Goal: Book appointment/travel/reservation

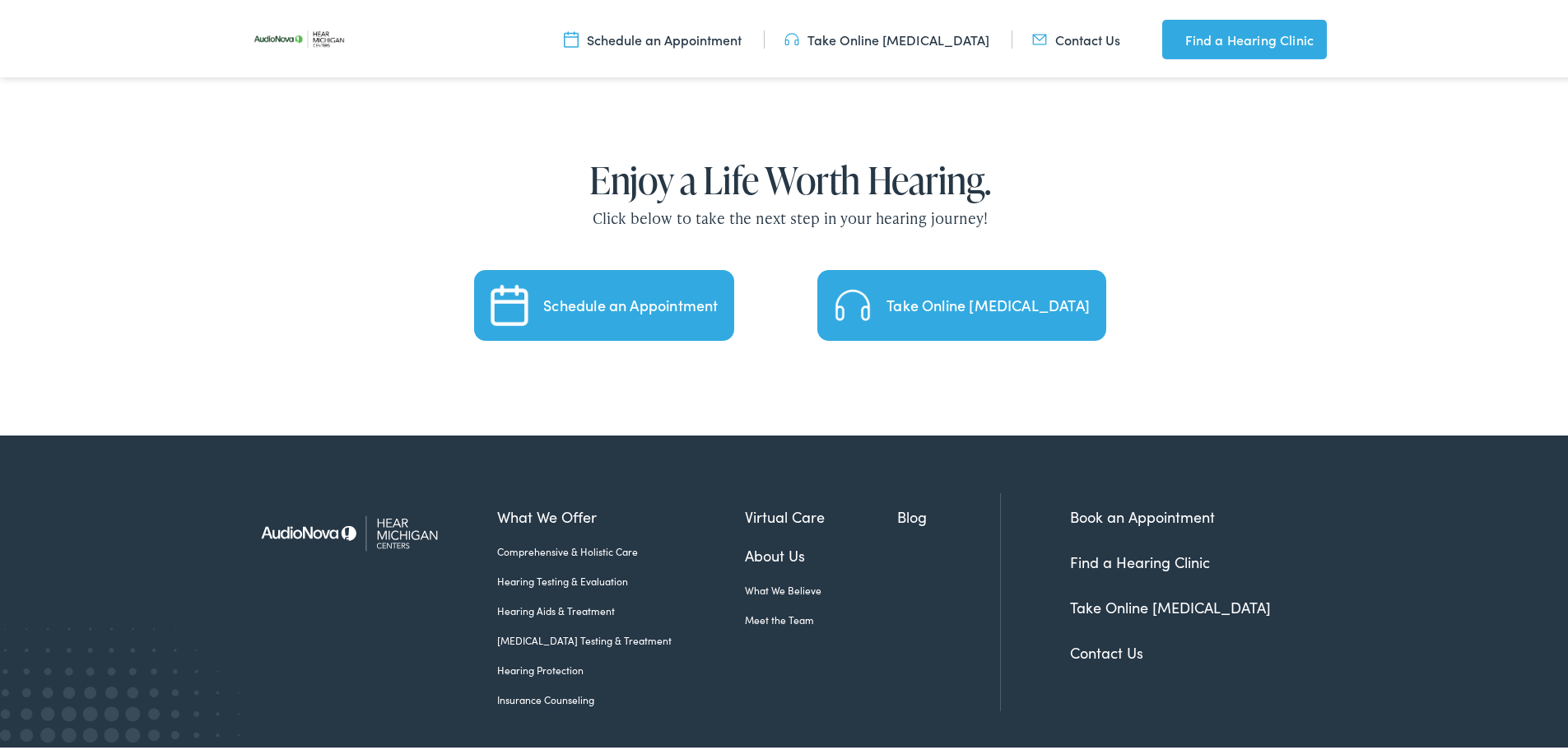
scroll to position [3409, 0]
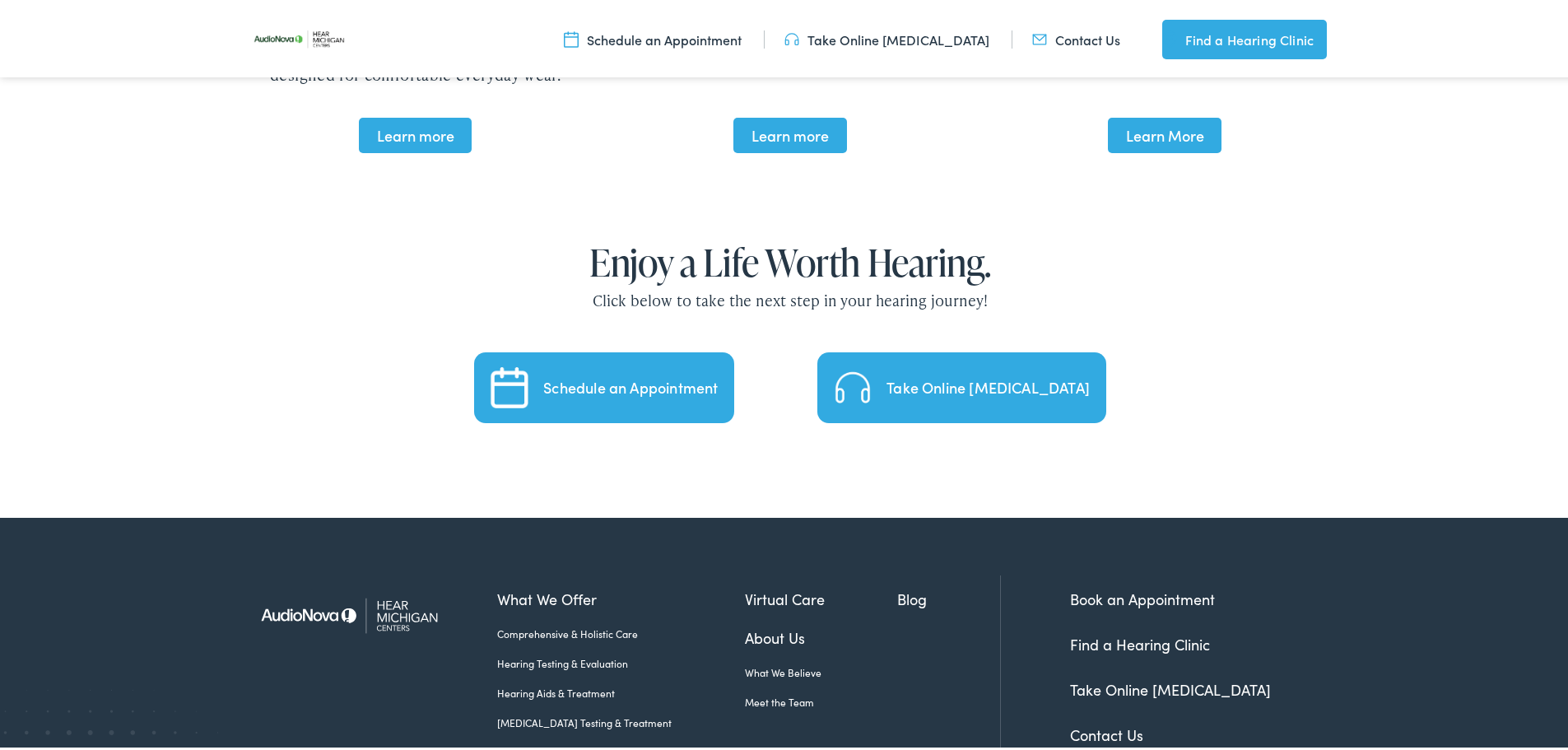
click at [585, 377] on div "Schedule an Appointment" at bounding box center [630, 385] width 174 height 15
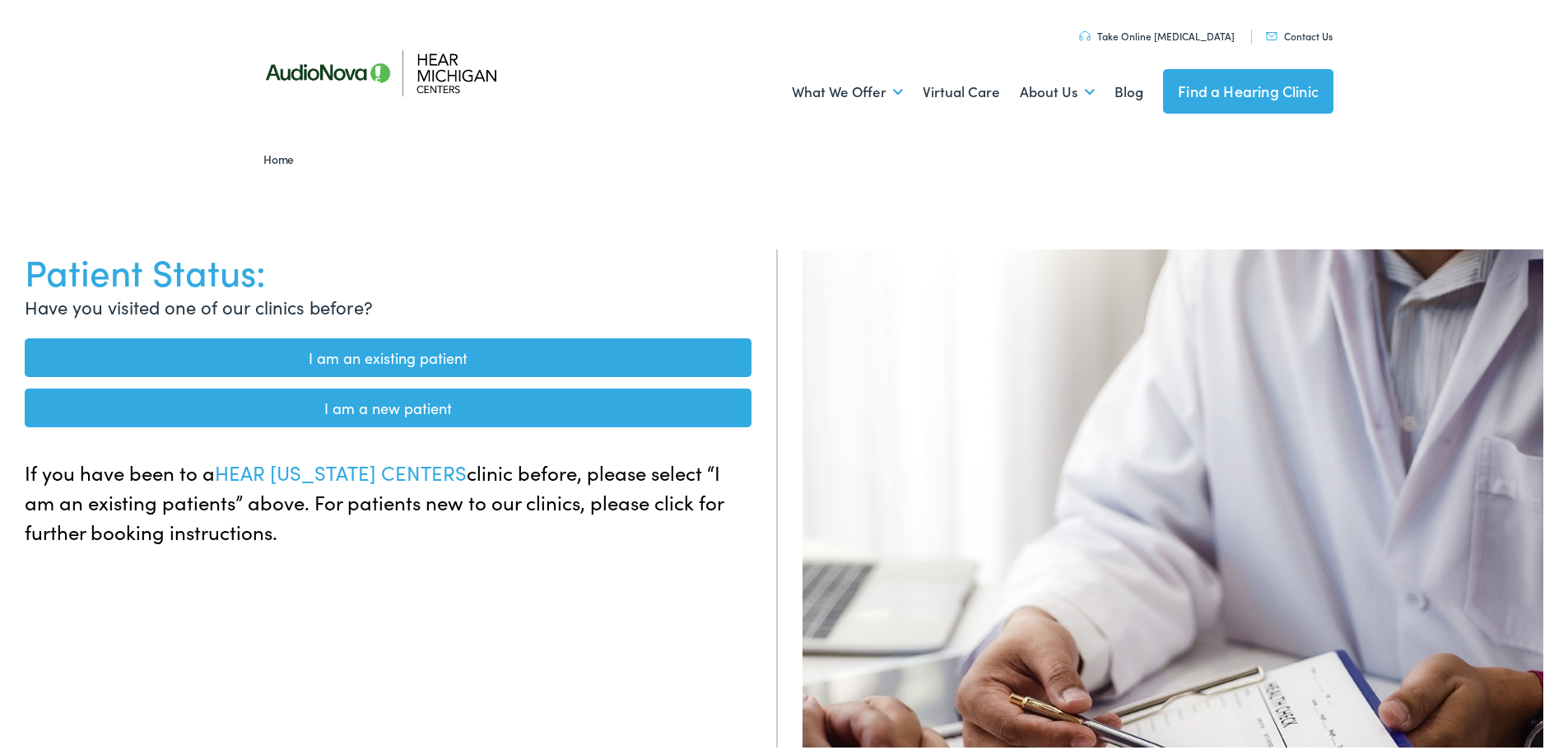
drag, startPoint x: 0, startPoint y: 0, endPoint x: 588, endPoint y: 343, distance: 680.7
click at [588, 343] on link "I am an existing patient" at bounding box center [388, 354] width 727 height 39
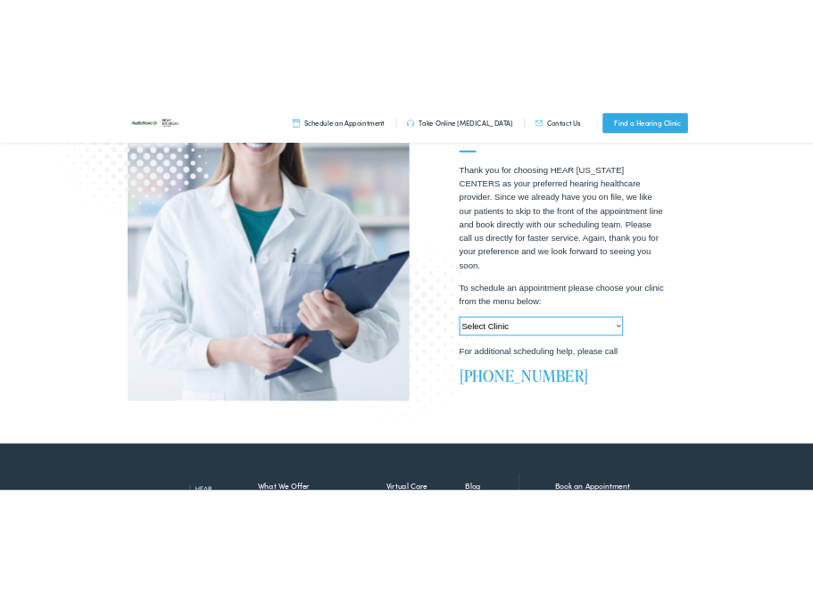
scroll to position [446, 0]
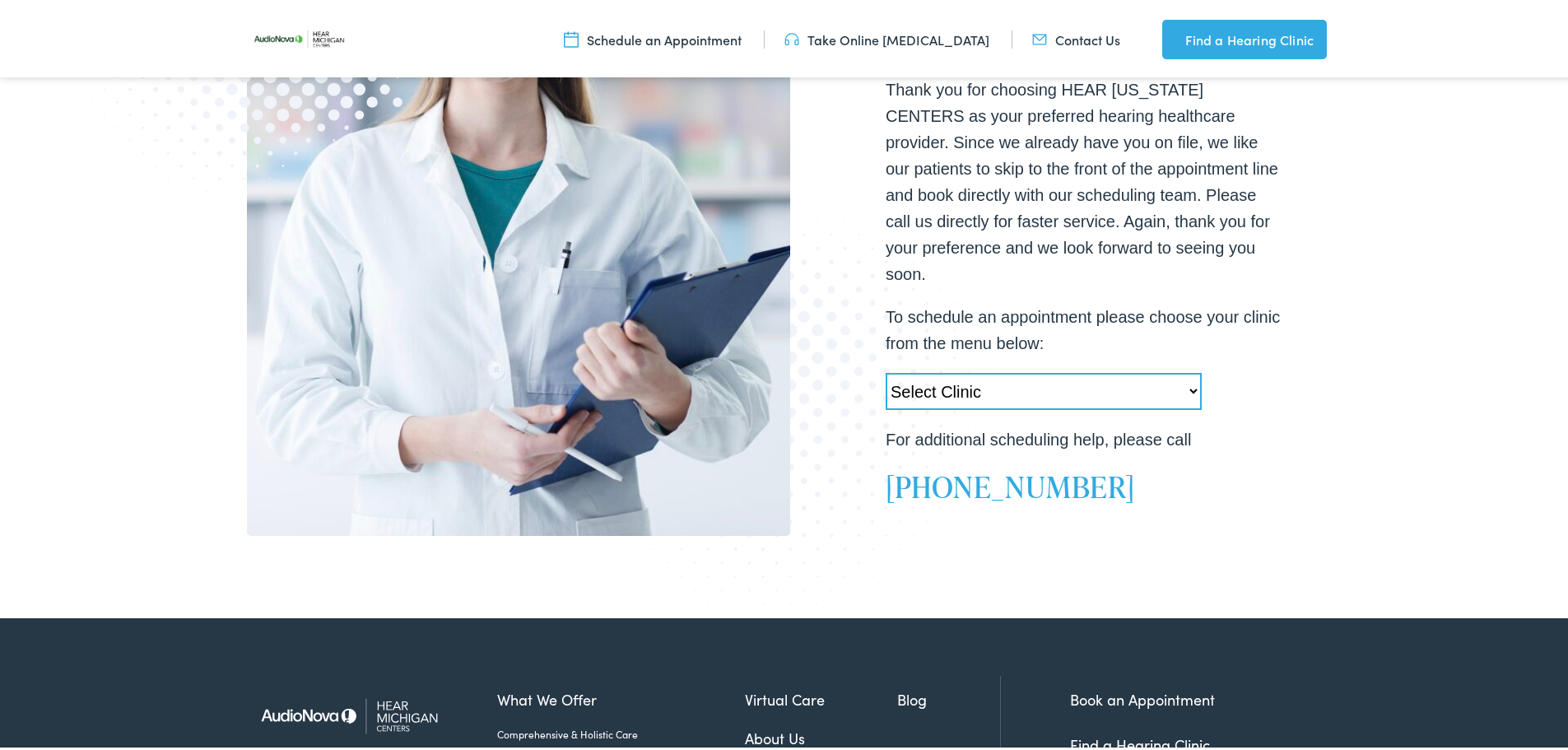
click at [1185, 375] on select "Select Clinic Swartz Creek-MI-AudioNova 6203 Miller Rd Muskegon-MI-AudioNova 11…" at bounding box center [1043, 388] width 316 height 37
select select "https://hearmichigan.alpacaaudiology.com/locations/kentwood-mi/"
click at [885, 370] on select "Select Clinic Swartz Creek-MI-AudioNova 6203 Miller Rd Muskegon-MI-AudioNova 11…" at bounding box center [1043, 388] width 316 height 37
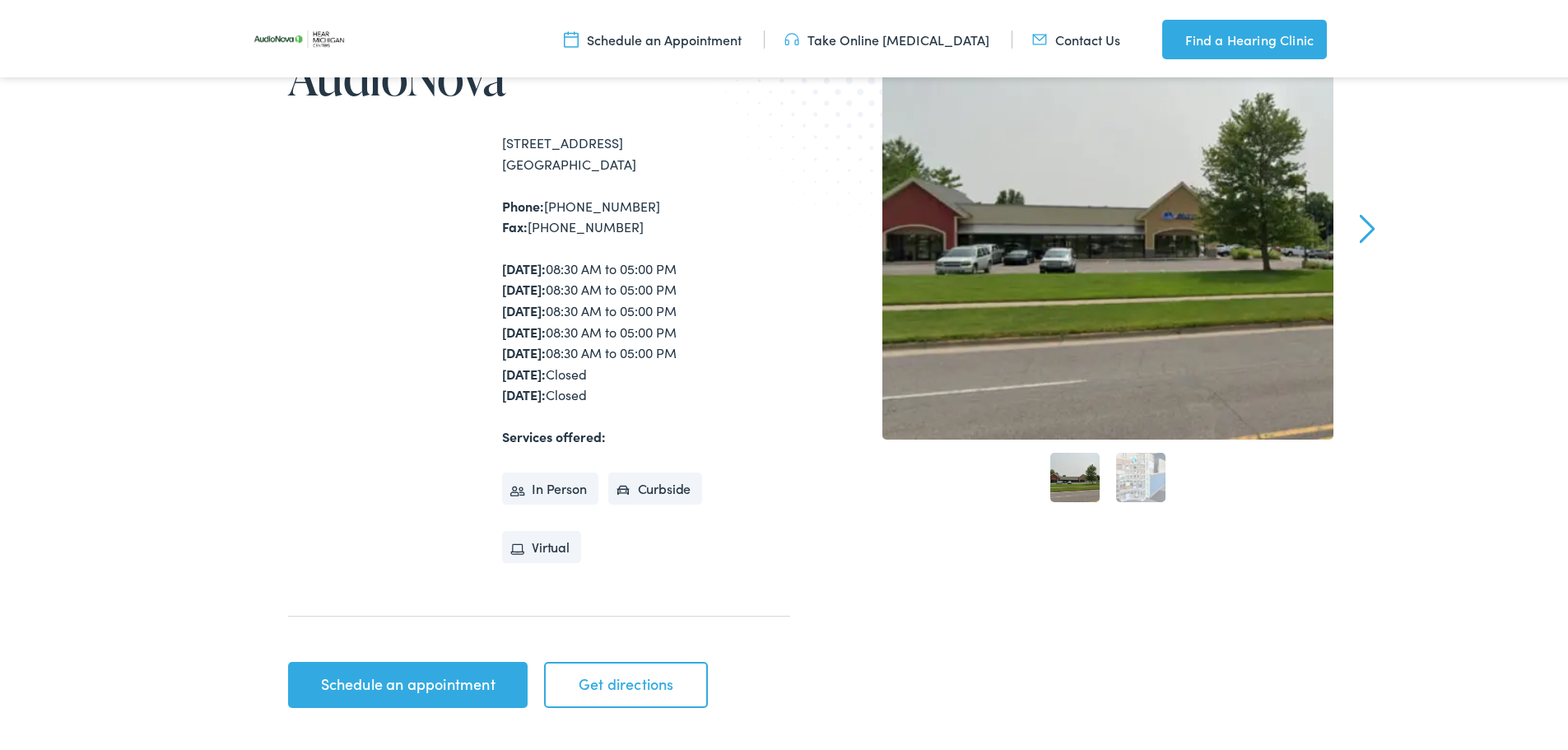
scroll to position [329, 0]
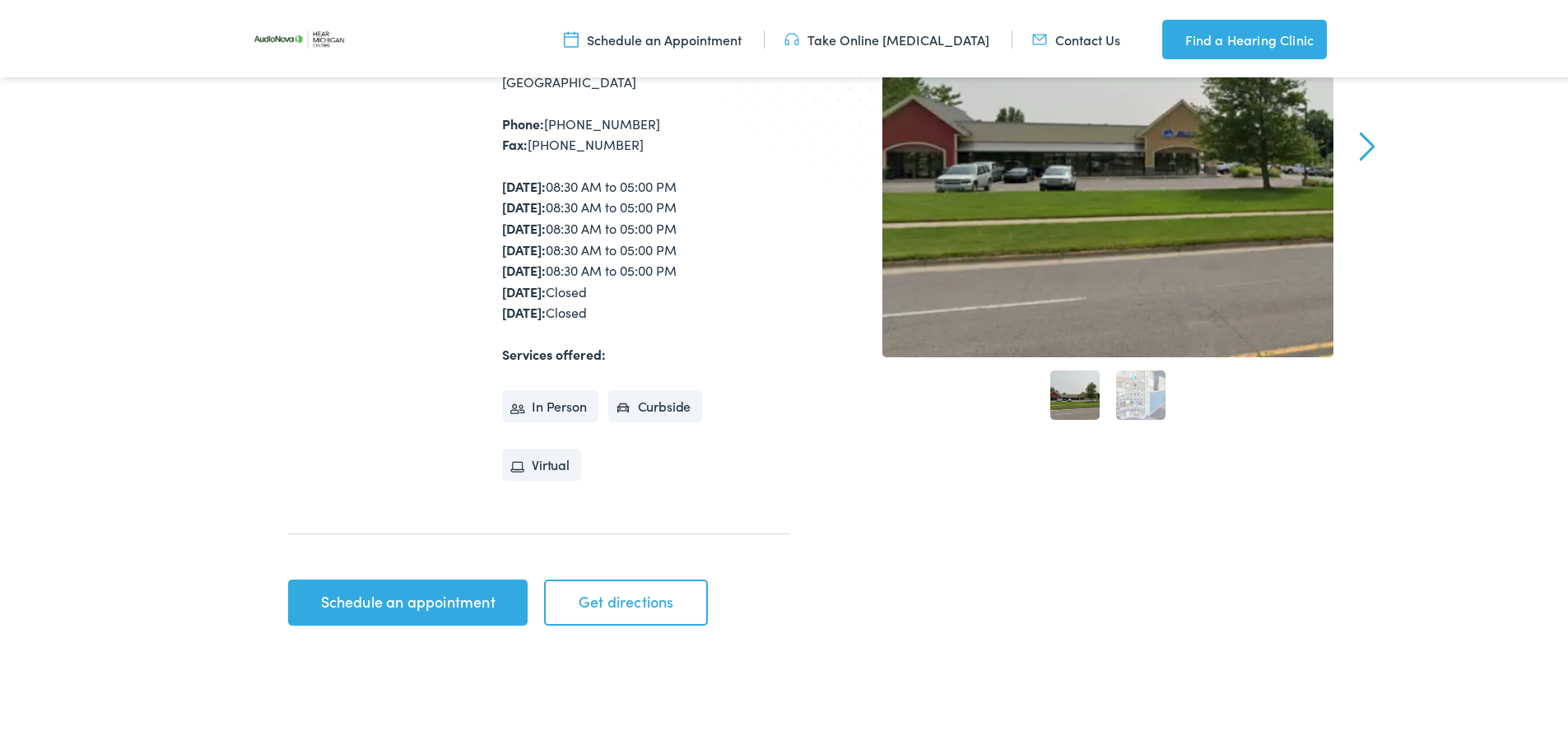
click at [410, 598] on link "Schedule an appointment" at bounding box center [408, 600] width 240 height 46
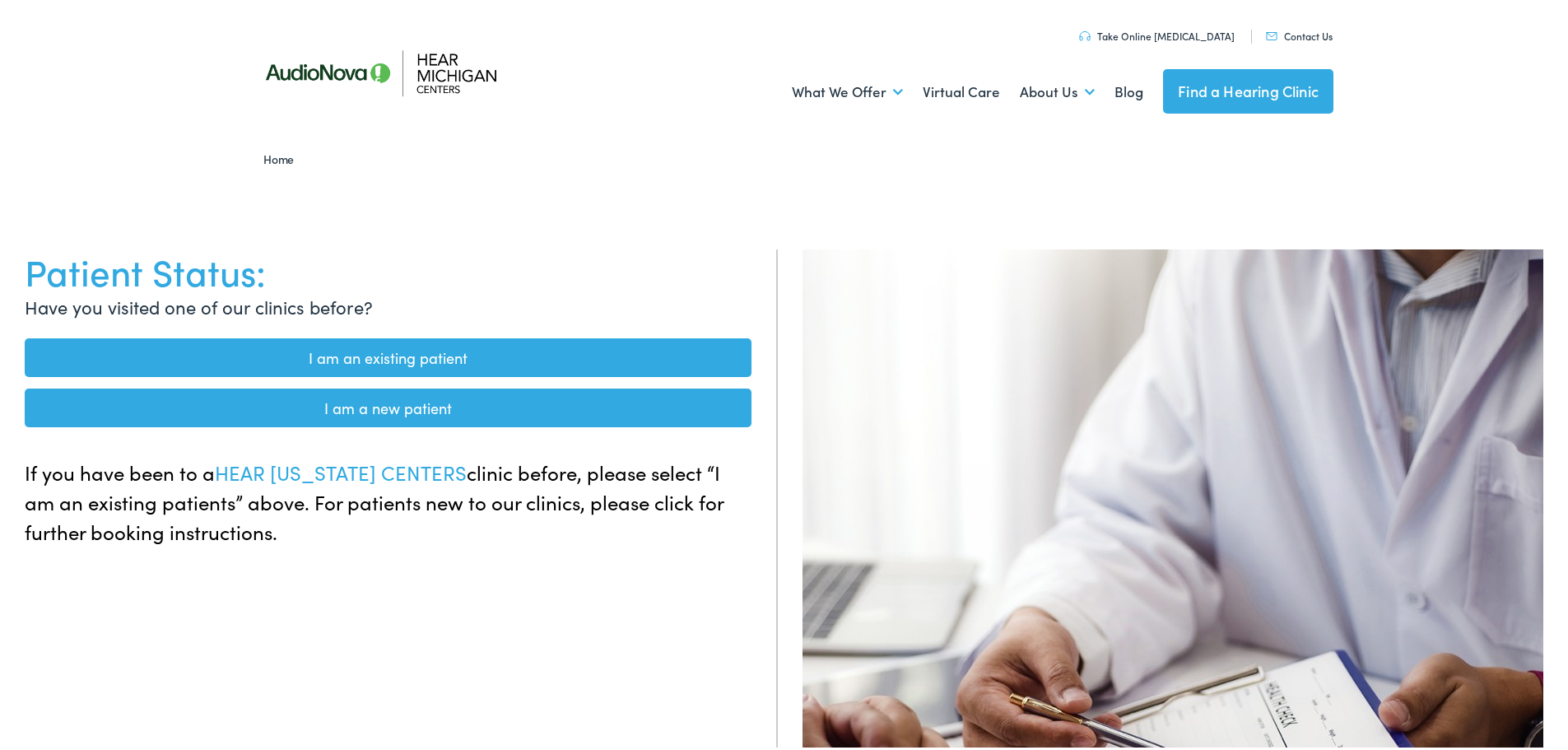
click at [468, 347] on link "I am an existing patient" at bounding box center [388, 354] width 727 height 39
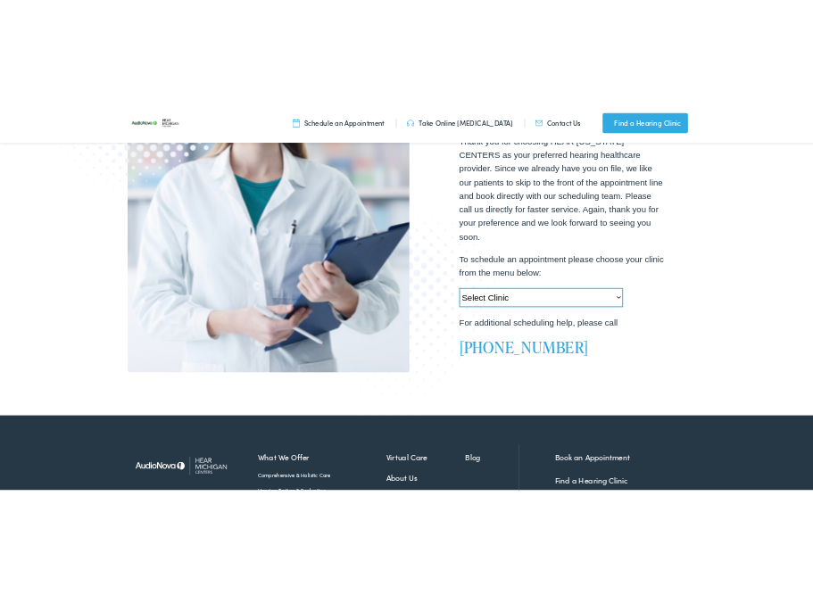
scroll to position [535, 0]
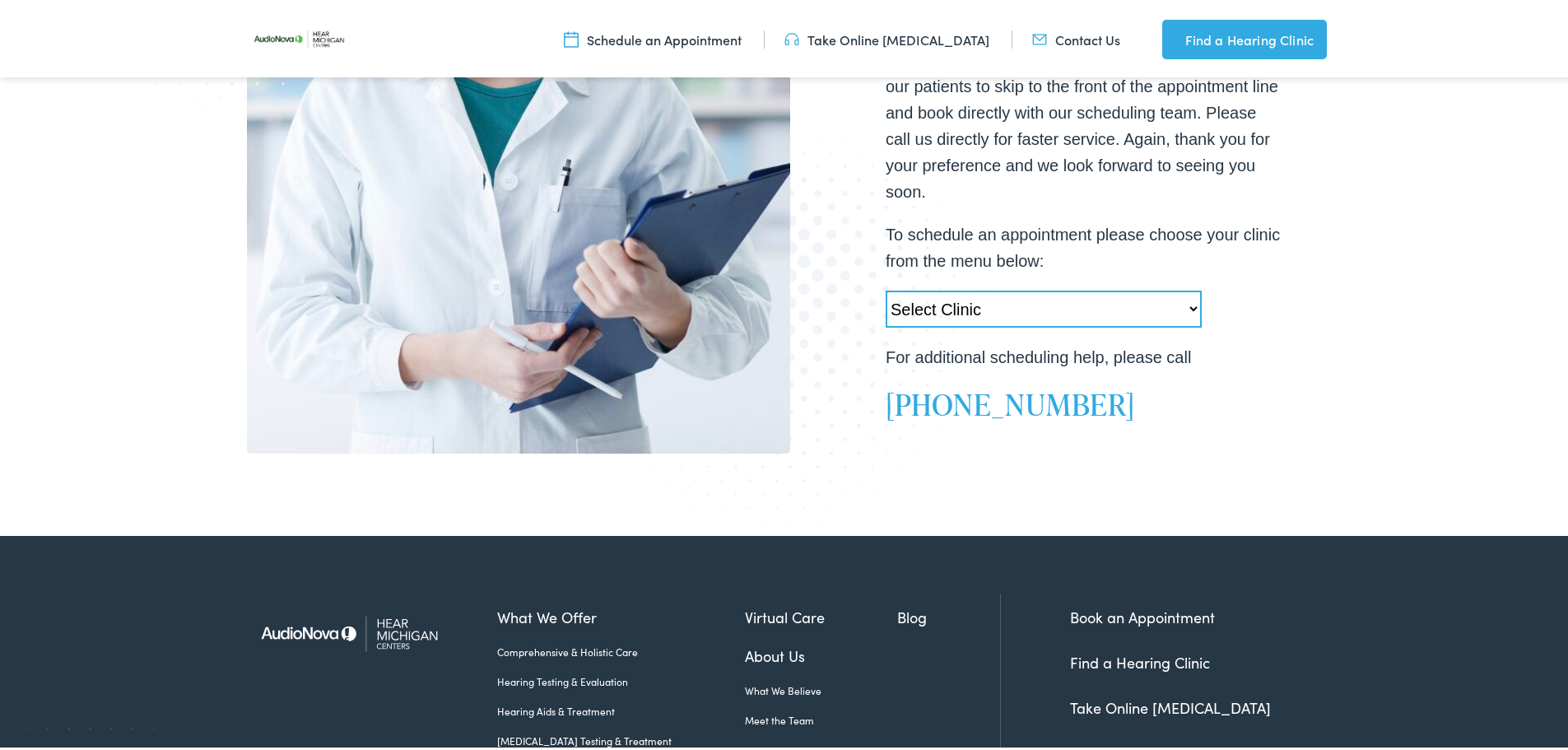
click at [1182, 289] on select "Select Clinic Swartz Creek-MI-AudioNova 6203 Miller Rd Muskegon-MI-AudioNova 11…" at bounding box center [1043, 305] width 316 height 37
select select "https://hearmichigan.alpacaaudiology.com/locations/kentwood-mi/"
click at [885, 287] on select "Select Clinic Swartz Creek-MI-AudioNova 6203 Miller Rd Muskegon-MI-AudioNova 11…" at bounding box center [1043, 305] width 316 height 37
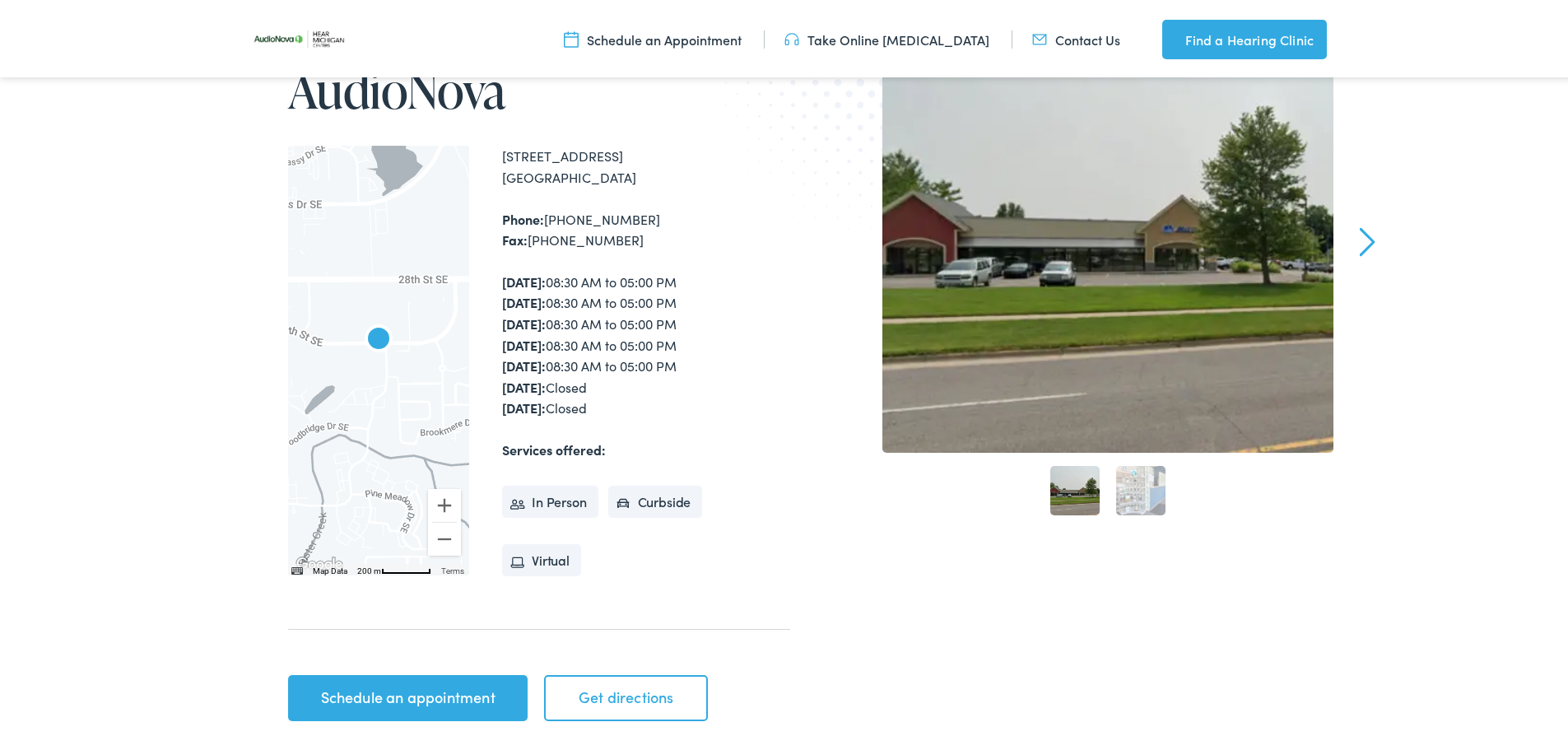
scroll to position [247, 0]
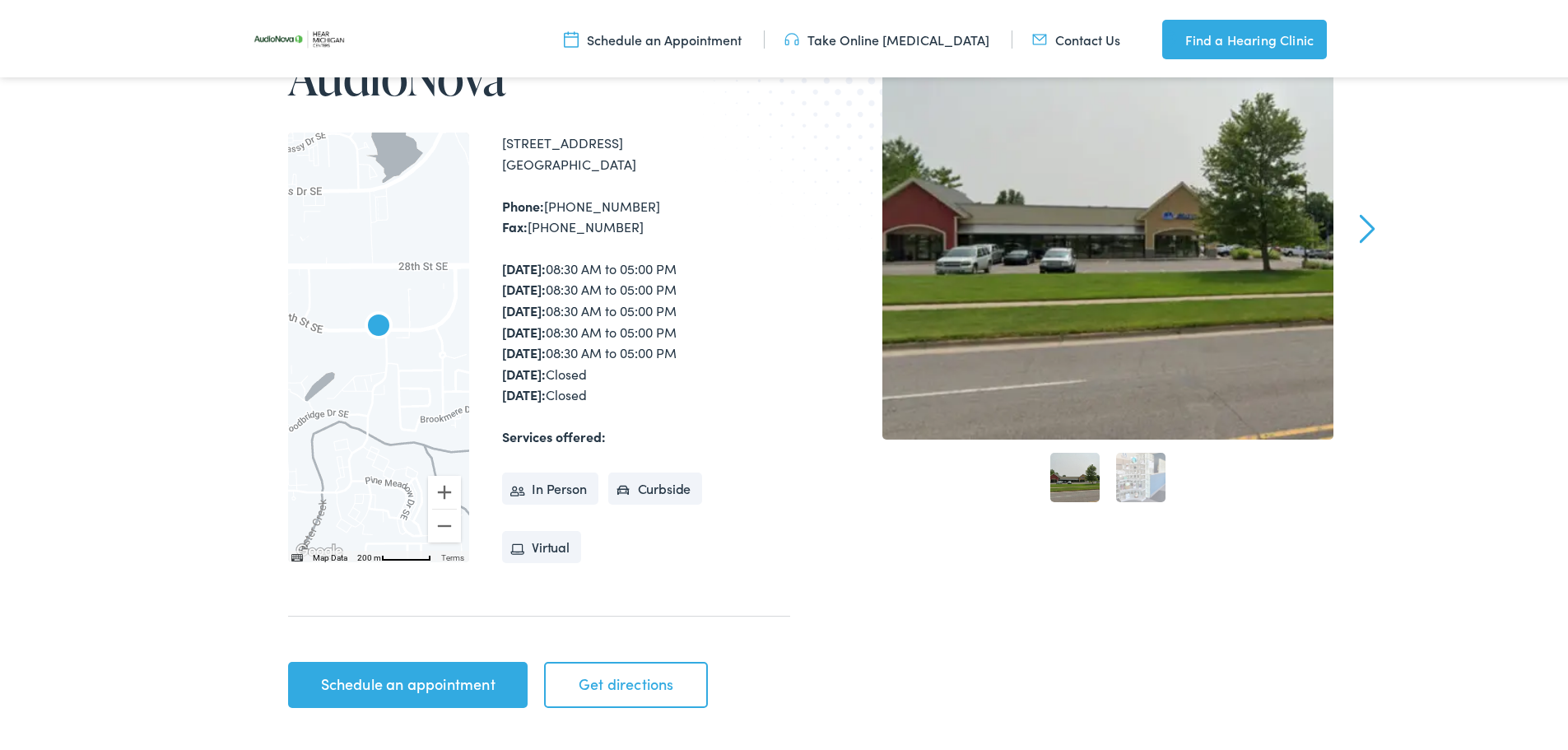
click at [540, 486] on li "In Person" at bounding box center [550, 486] width 96 height 33
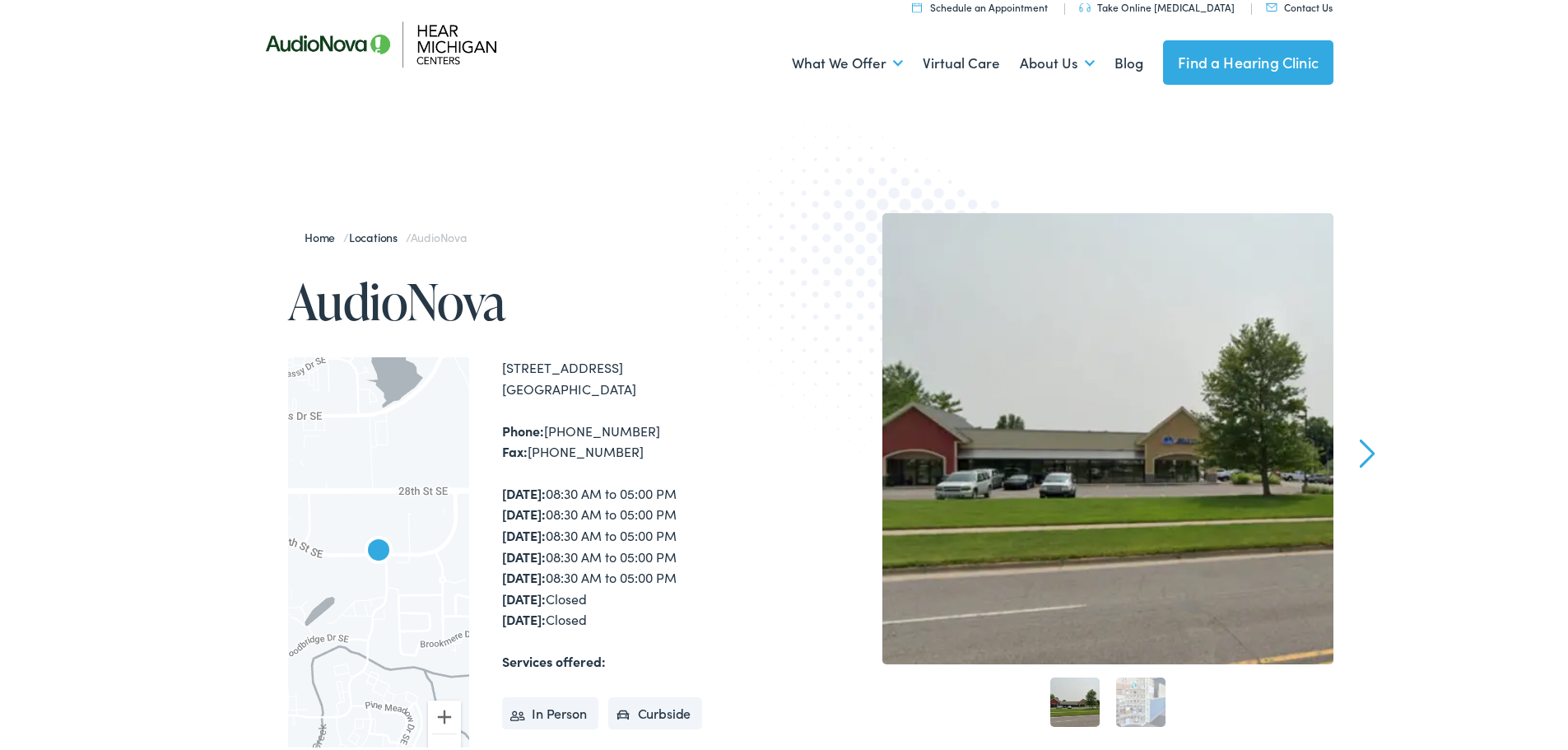
scroll to position [0, 0]
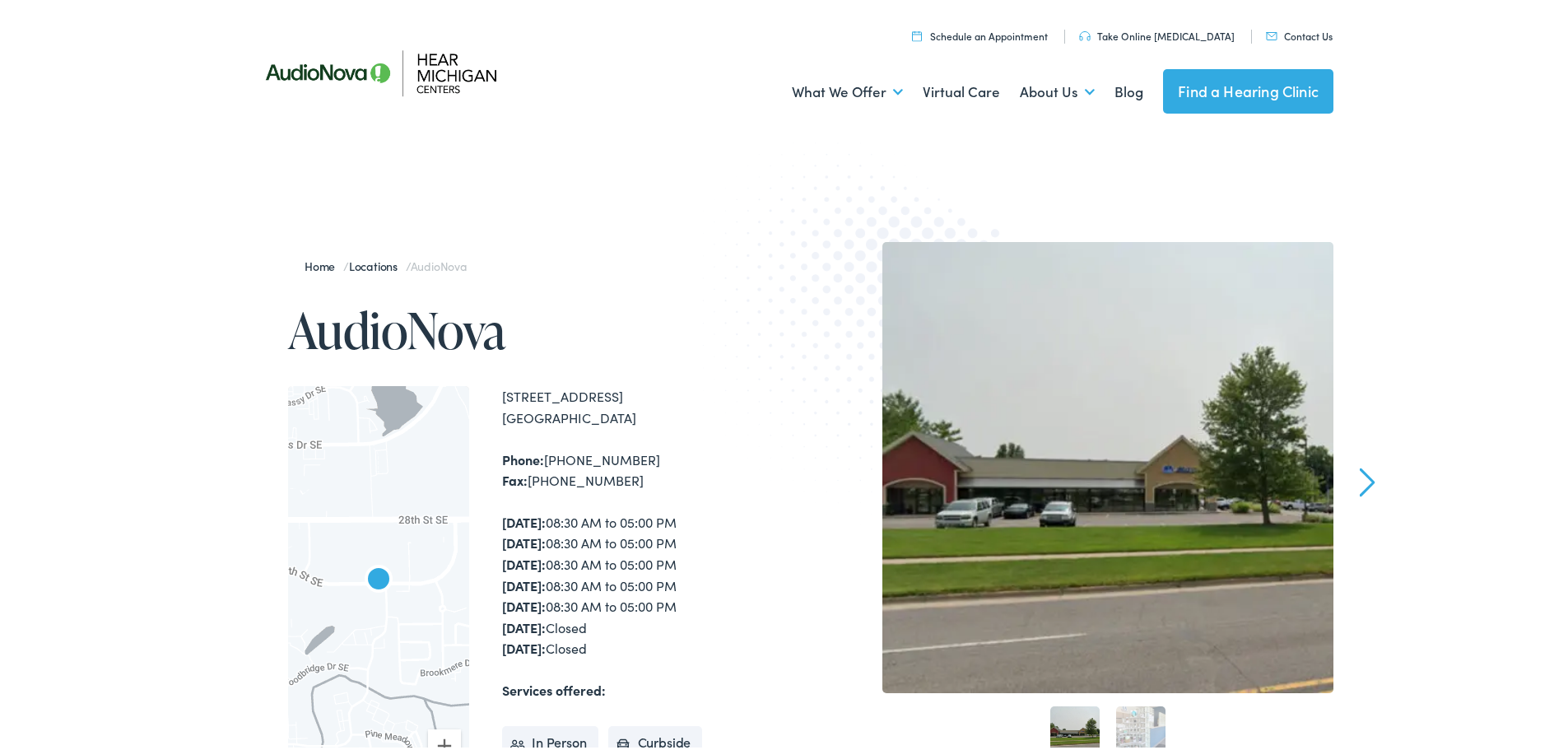
click at [1019, 33] on link "Schedule an Appointment" at bounding box center [980, 32] width 136 height 14
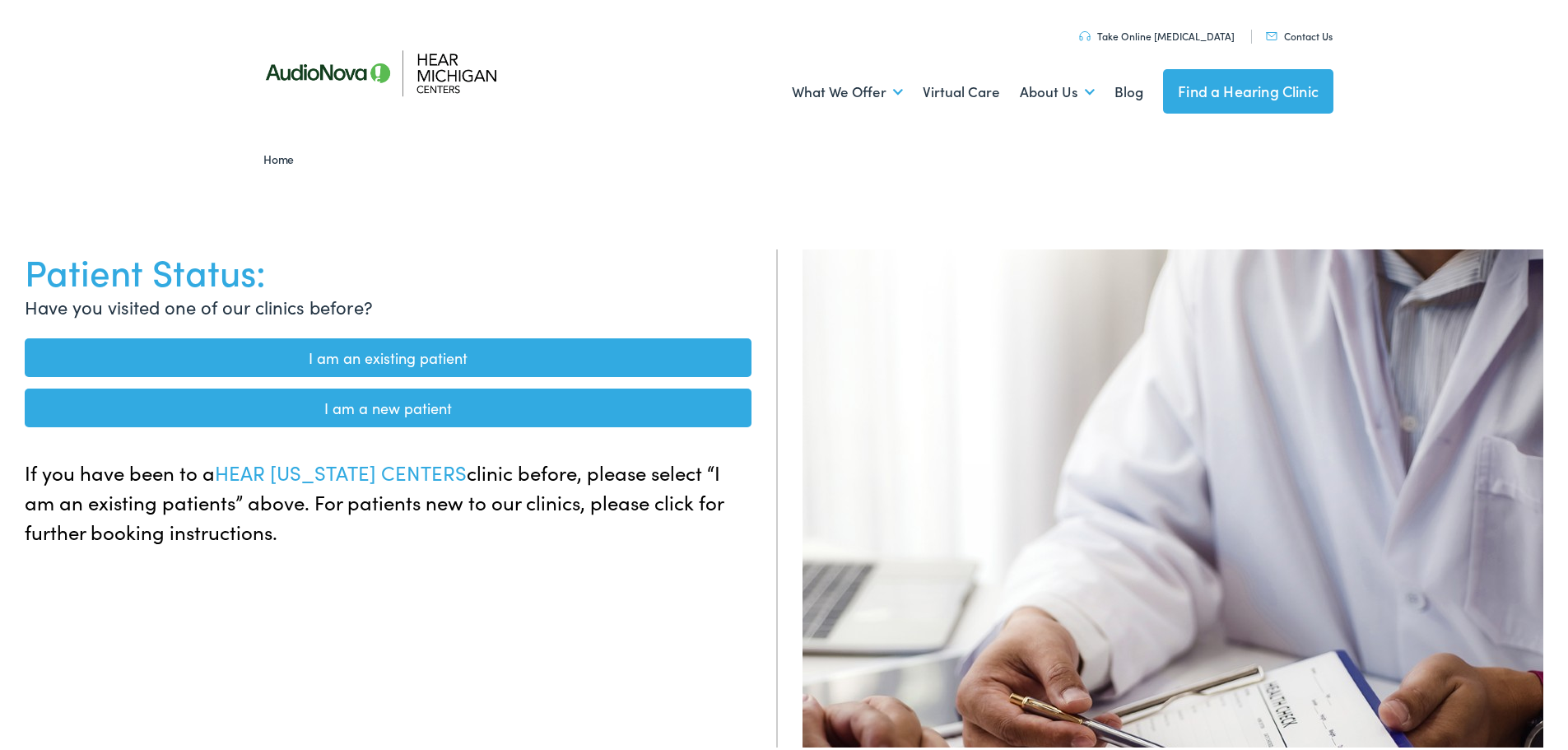
click at [493, 353] on link "I am an existing patient" at bounding box center [388, 354] width 727 height 39
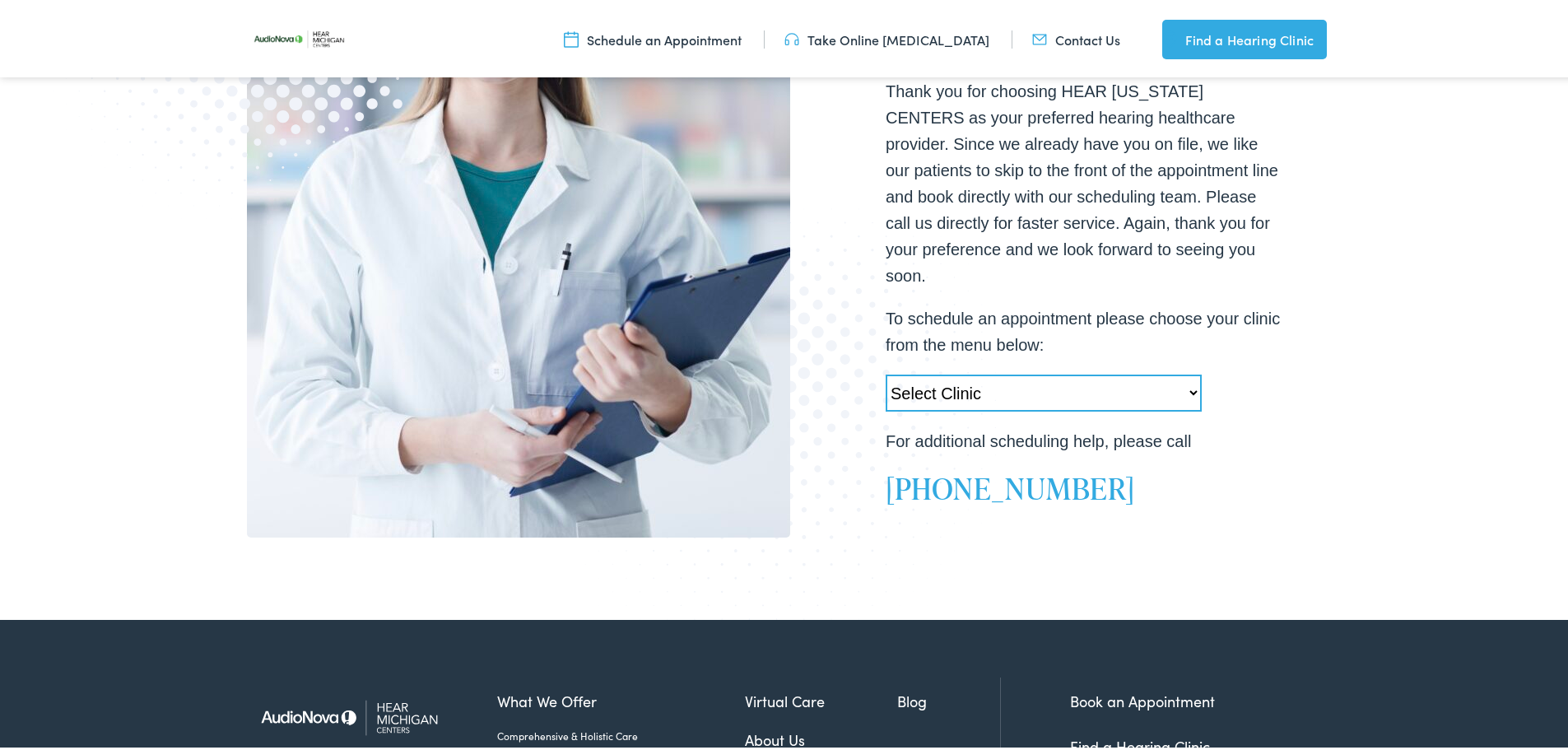
scroll to position [411, 0]
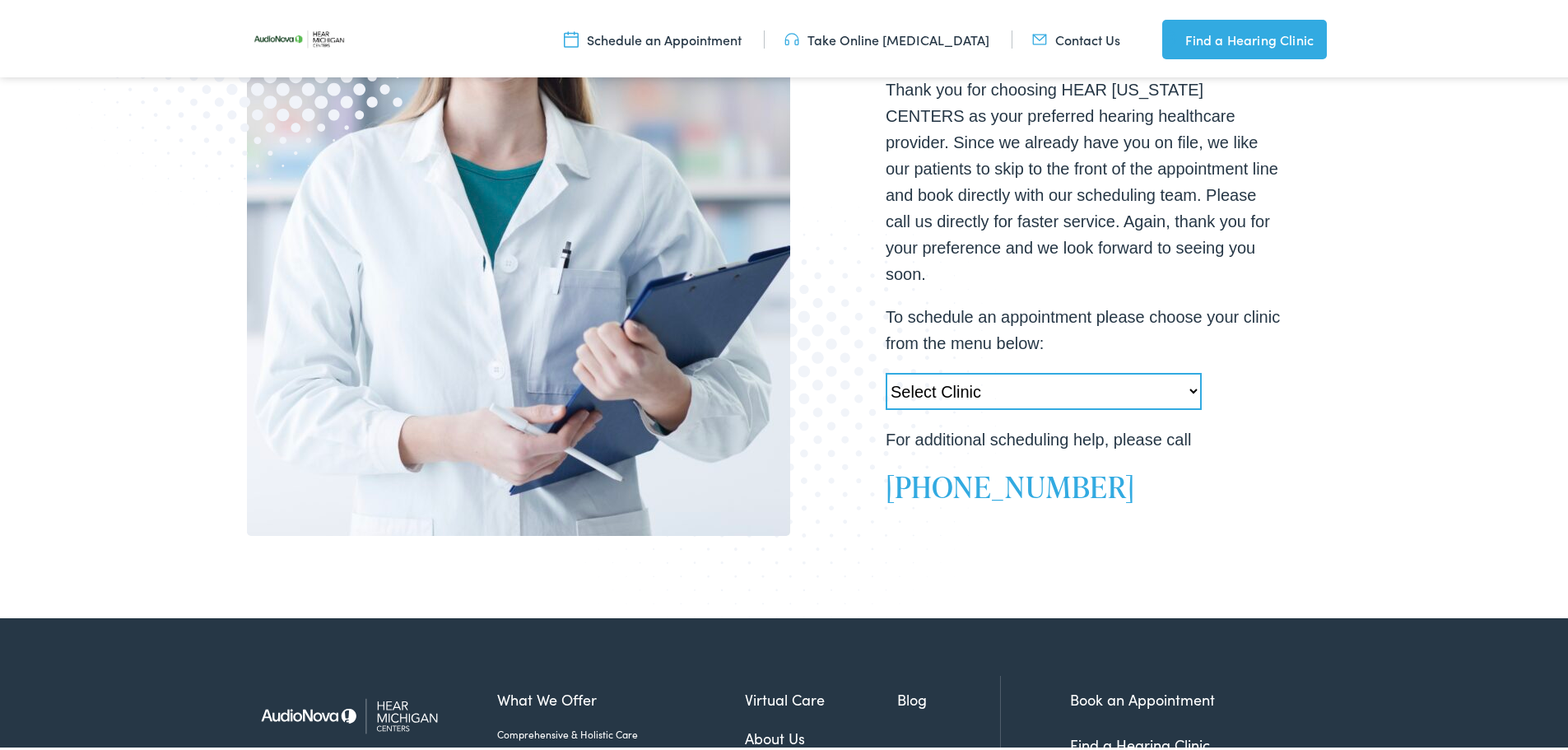
click at [1187, 372] on select "Select Clinic [PERSON_NAME][GEOGRAPHIC_DATA]-[GEOGRAPHIC_DATA]-AudioNova [STREE…" at bounding box center [1043, 388] width 316 height 37
select select "https://hearmichigan.alpacaaudiology.com/locations/kentwood-mi/"
click at [885, 370] on select "Select Clinic Swartz Creek-MI-AudioNova 6203 Miller Rd Muskegon-MI-AudioNova 11…" at bounding box center [1043, 388] width 316 height 37
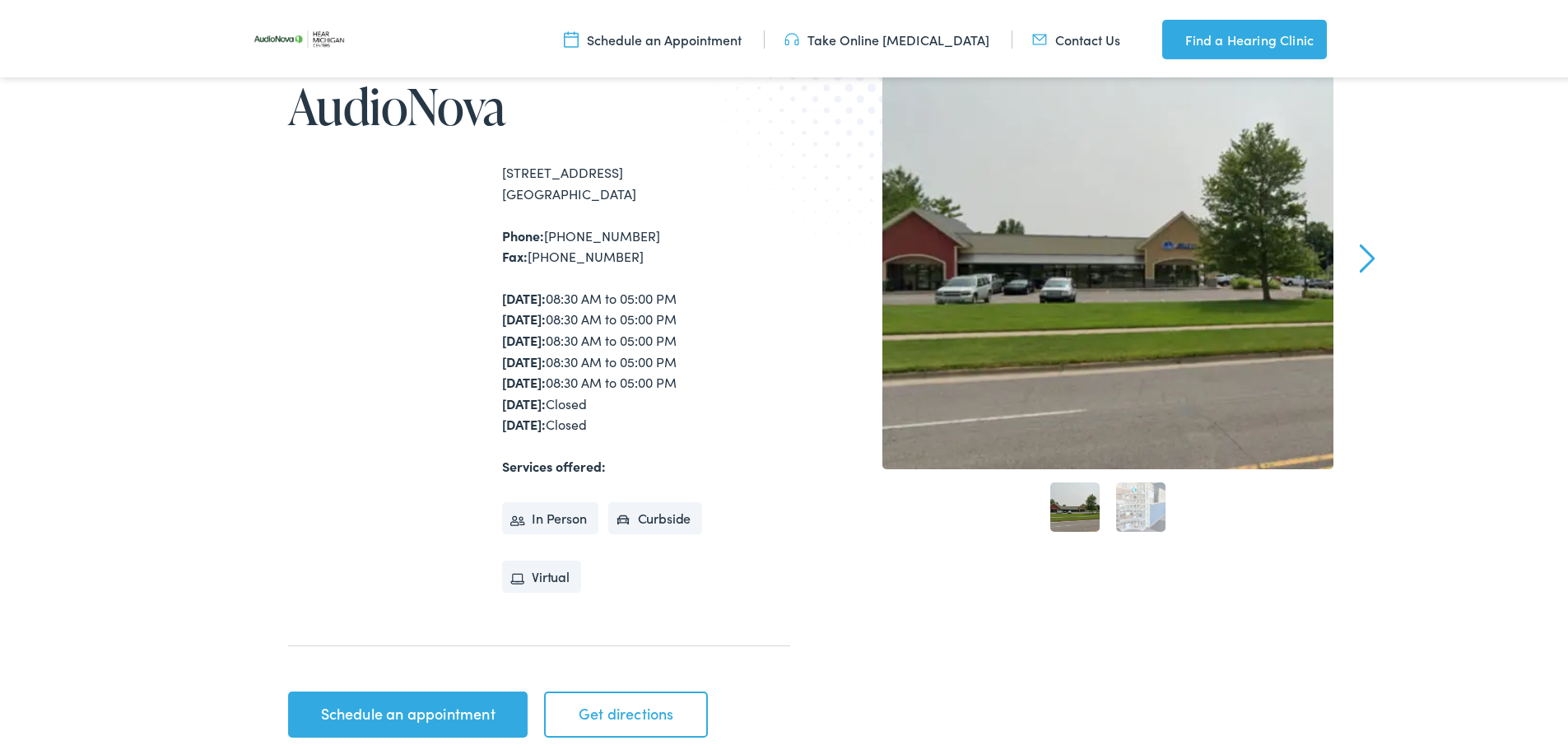
scroll to position [247, 0]
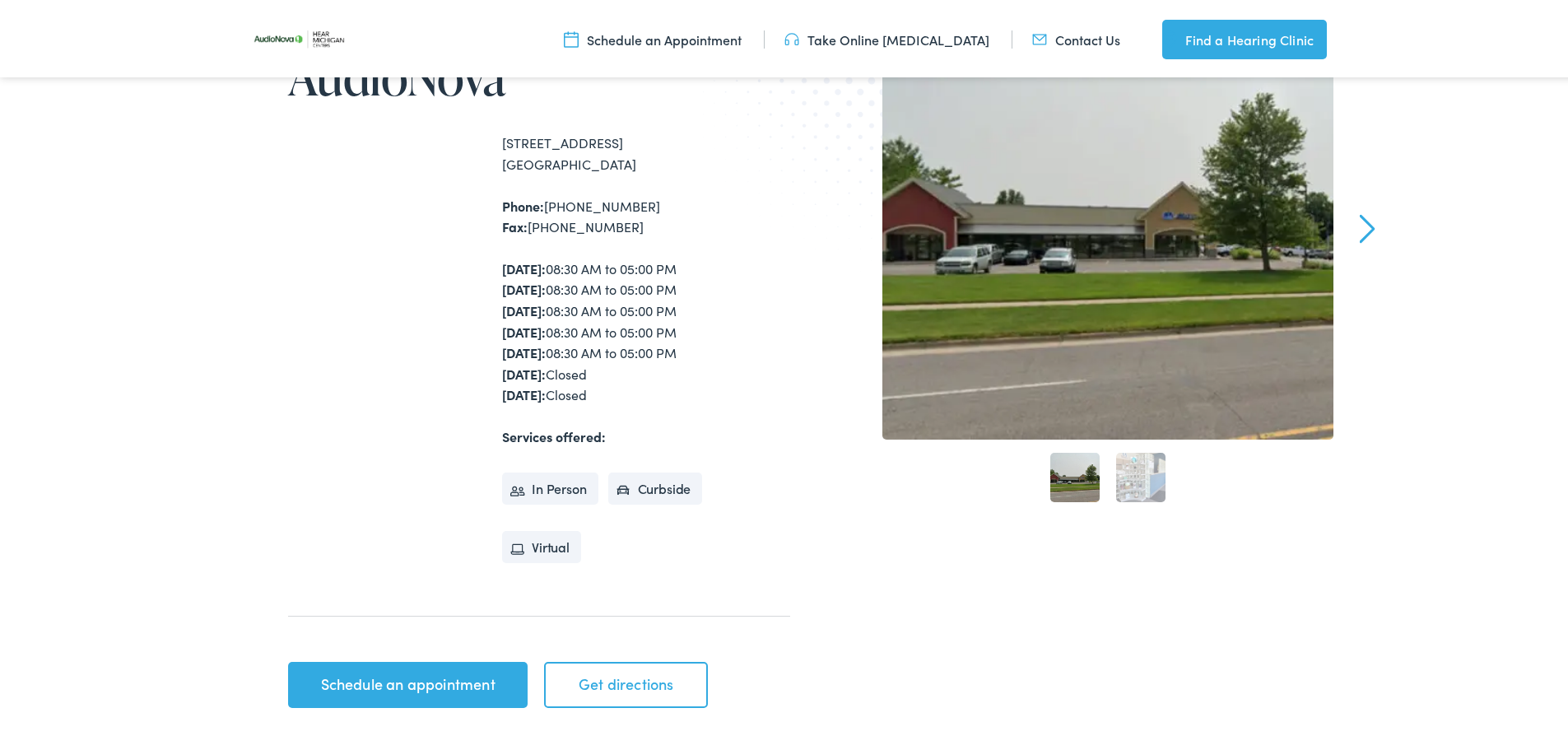
click at [1123, 477] on link "2" at bounding box center [1141, 474] width 50 height 50
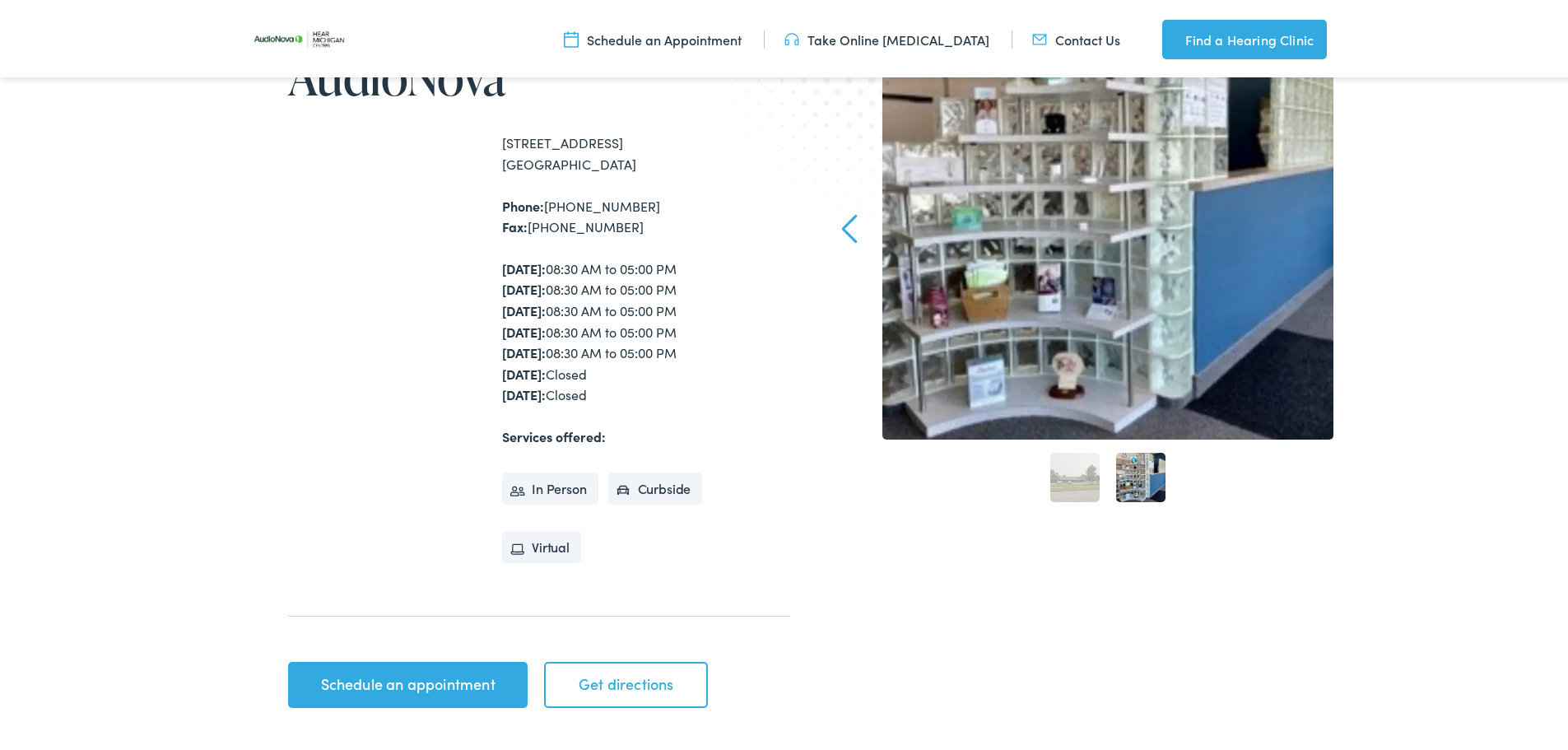
click at [1067, 471] on link "1" at bounding box center [1075, 474] width 50 height 50
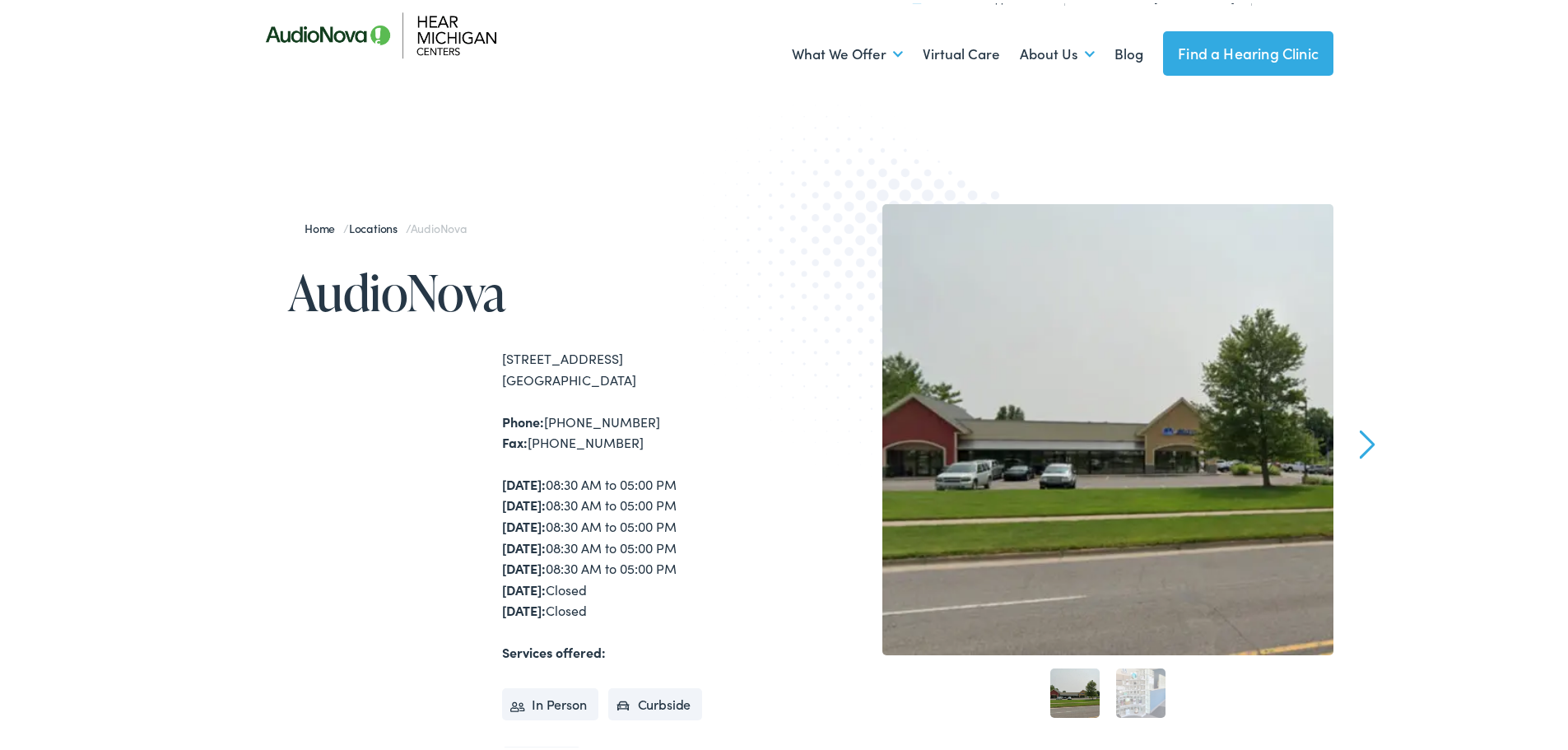
scroll to position [0, 0]
